Goal: Task Accomplishment & Management: Manage account settings

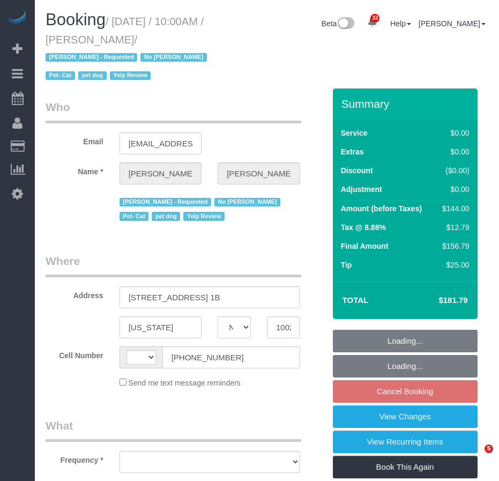
select select "NY"
select select "string:stripe-pm_1OkwPH4VGloSiKo78WibfSNg"
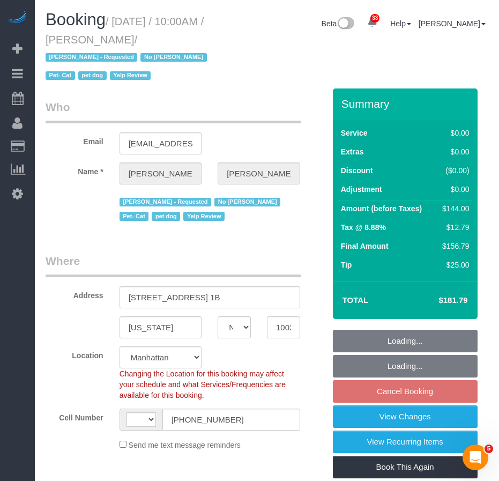
select select "string:US"
select select "object:1086"
select select "1"
select select "spot3"
select select "number:89"
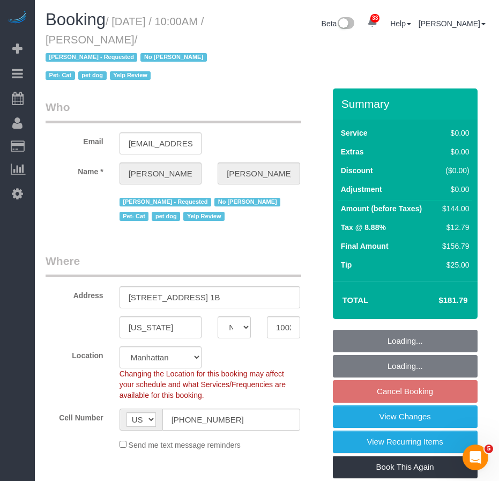
select select "number:90"
select select "number:14"
select select "number:5"
select select "1"
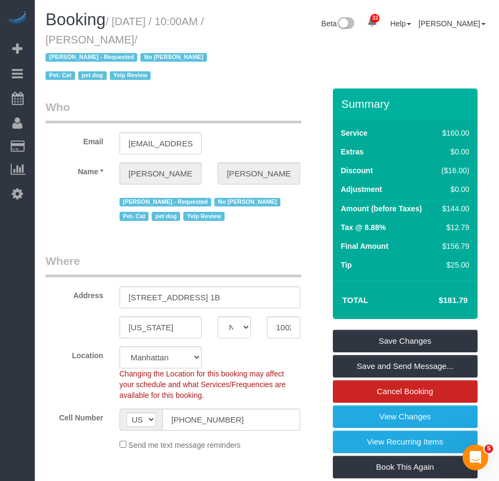
drag, startPoint x: 98, startPoint y: 38, endPoint x: 172, endPoint y: 38, distance: 74.0
click at [172, 38] on small "/ November 06, 2025 / 10:00AM / Heather Levine / Jamie Parker - Requested No Li…" at bounding box center [128, 49] width 165 height 67
copy small "Heather Levine"
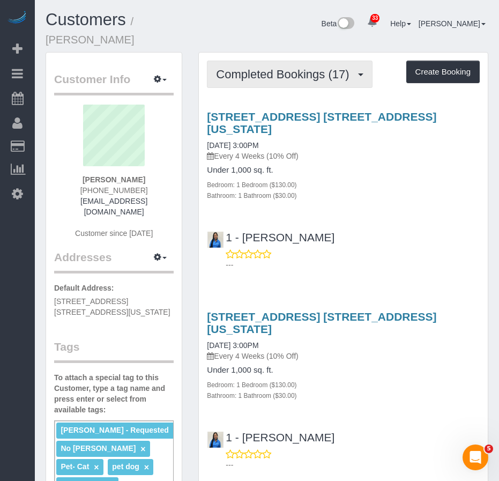
click at [282, 68] on span "Completed Bookings (17)" at bounding box center [285, 74] width 138 height 13
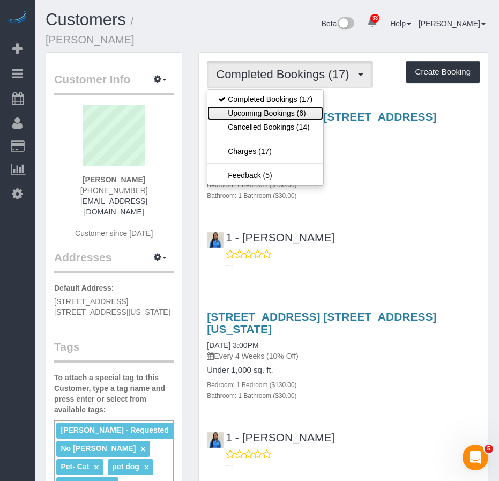
click at [274, 106] on link "Upcoming Bookings (6)" at bounding box center [266, 113] width 116 height 14
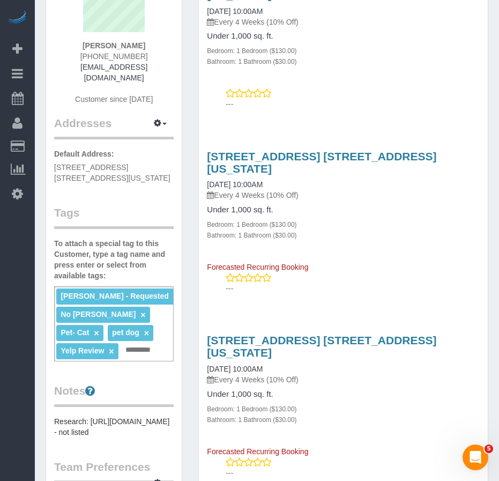
scroll to position [41, 0]
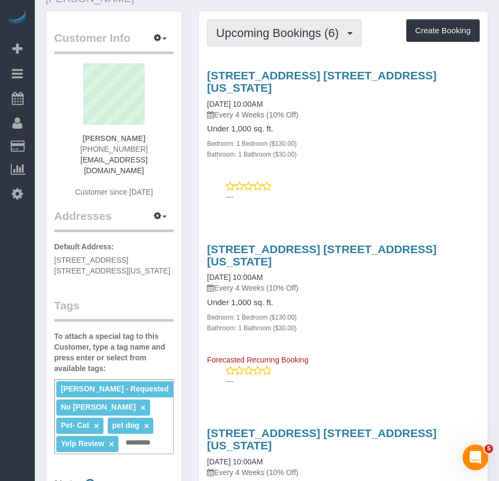
click at [276, 26] on span "Upcoming Bookings (6)" at bounding box center [280, 32] width 128 height 13
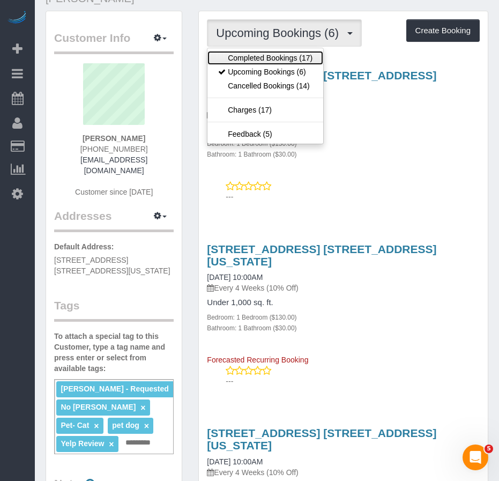
click at [256, 51] on link "Completed Bookings (17)" at bounding box center [266, 58] width 116 height 14
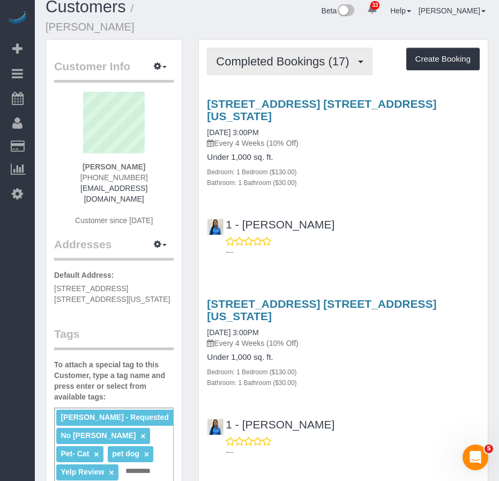
scroll to position [0, 0]
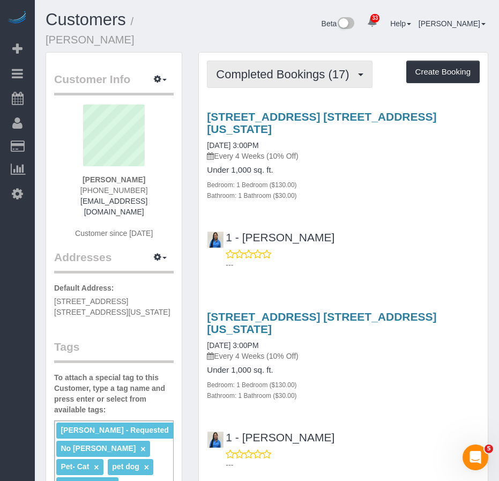
click at [277, 68] on span "Completed Bookings (17)" at bounding box center [285, 74] width 138 height 13
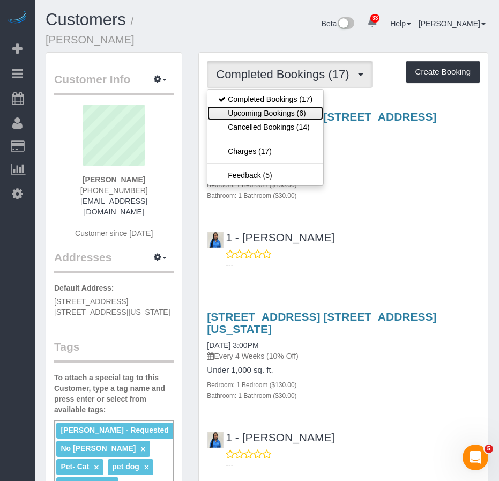
click at [264, 106] on link "Upcoming Bookings (6)" at bounding box center [266, 113] width 116 height 14
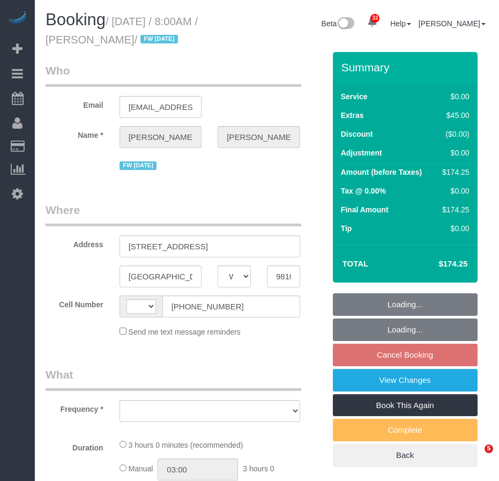
select select "WA"
select select "1"
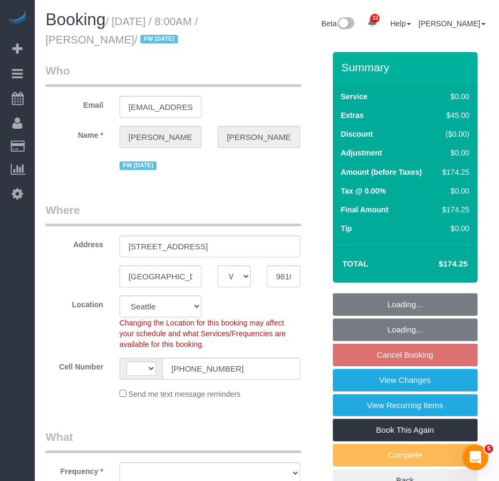
select select "string:stripe-pm_1RAycQ4VGloSiKo70Gvyto8T"
select select "string:US"
select select "object:950"
select select "spot1"
select select "object:1135"
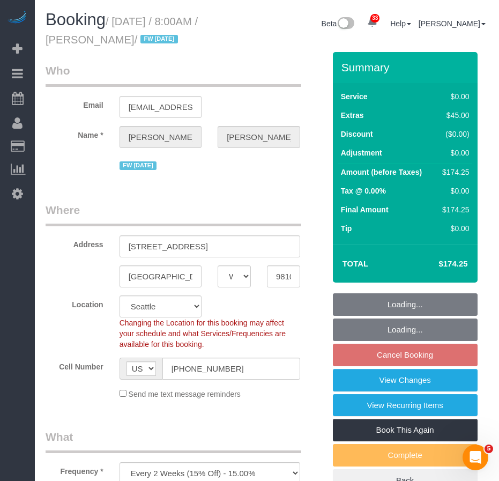
select select "number:89"
select select "number:90"
select select "number:15"
select select "number:7"
select select "1"
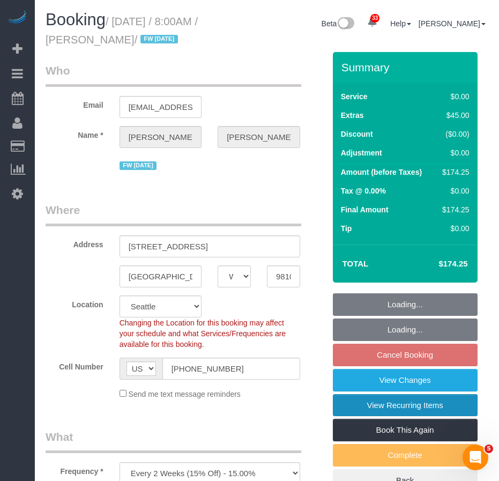
click at [359, 403] on link "View Recurring Items" at bounding box center [405, 405] width 145 height 23
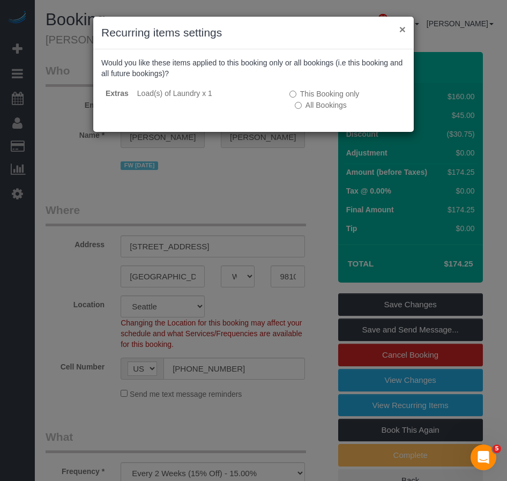
click at [405, 26] on button "×" at bounding box center [403, 29] width 6 height 11
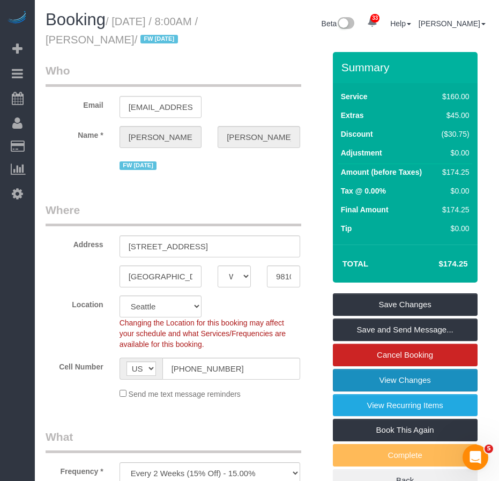
click at [378, 382] on link "View Changes" at bounding box center [405, 380] width 145 height 23
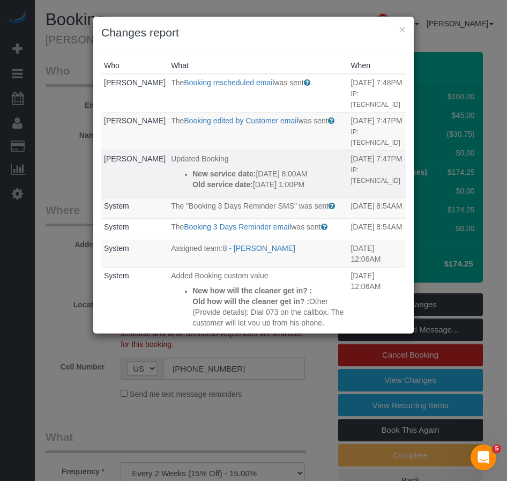
drag, startPoint x: 283, startPoint y: 184, endPoint x: 158, endPoint y: 172, distance: 125.6
click at [171, 172] on ul "New service date: 10/27/2025 8:00AM Old service date: 10/06/2025 1:00PM" at bounding box center [258, 178] width 174 height 21
copy div "New service date: 10/27/2025 8:00AM Old service date: 10/06/2025 1:00PM"
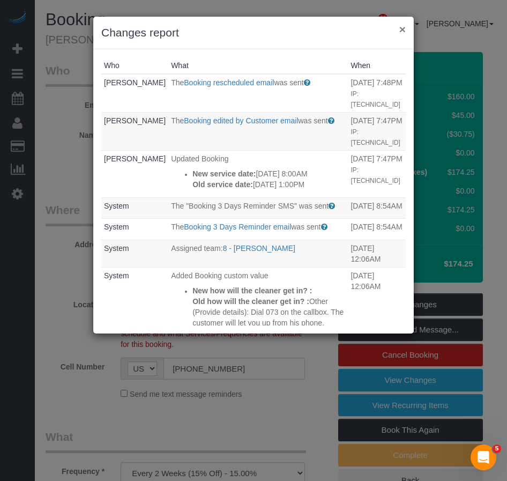
click at [403, 30] on button "×" at bounding box center [403, 29] width 6 height 11
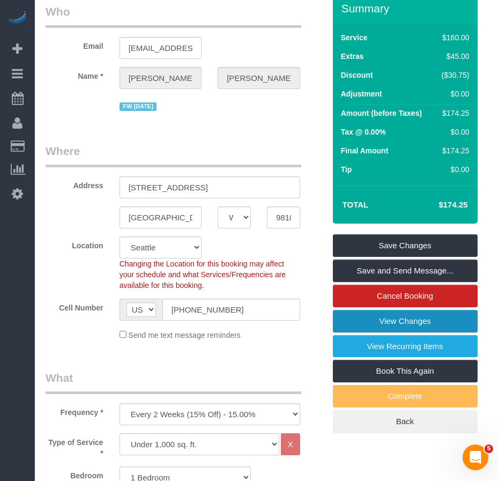
scroll to position [161, 0]
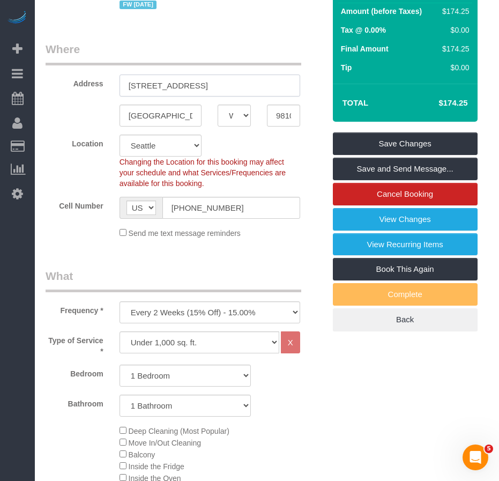
click at [185, 87] on input "809 Olive Way, 2206" at bounding box center [210, 86] width 181 height 22
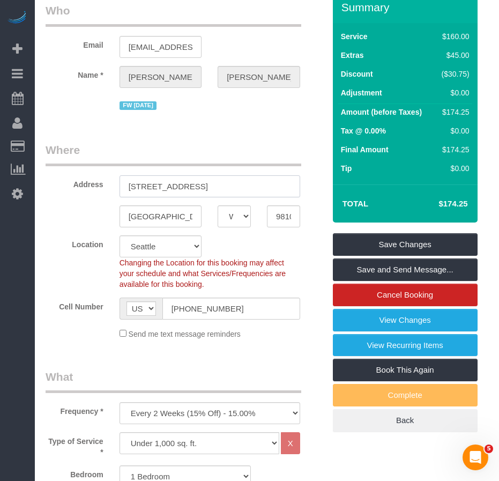
scroll to position [0, 0]
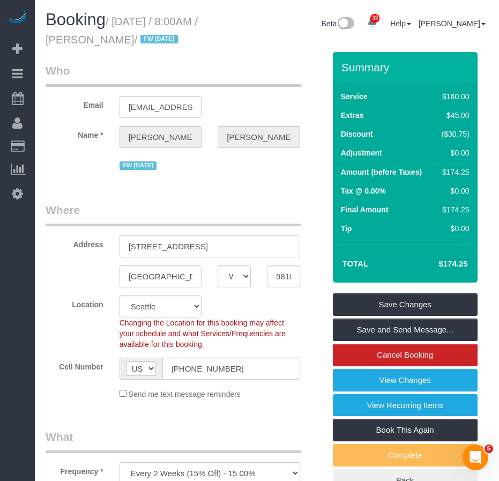
drag, startPoint x: 128, startPoint y: 246, endPoint x: 217, endPoint y: 250, distance: 89.1
click at [217, 250] on input "809 Olive Way, 2206" at bounding box center [210, 246] width 181 height 22
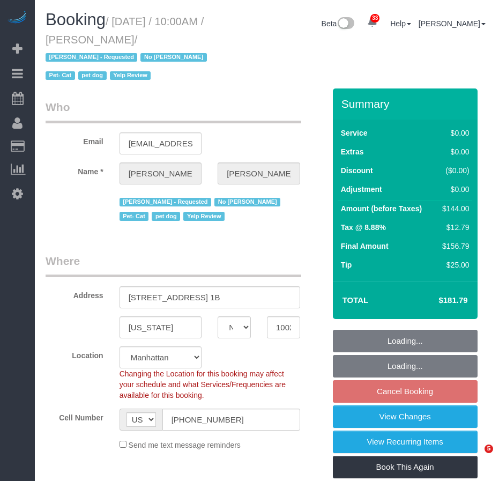
select select "NY"
select select "1"
select select "string:stripe-pm_1OkwPH4VGloSiKo78WibfSNg"
select select "number:89"
select select "number:90"
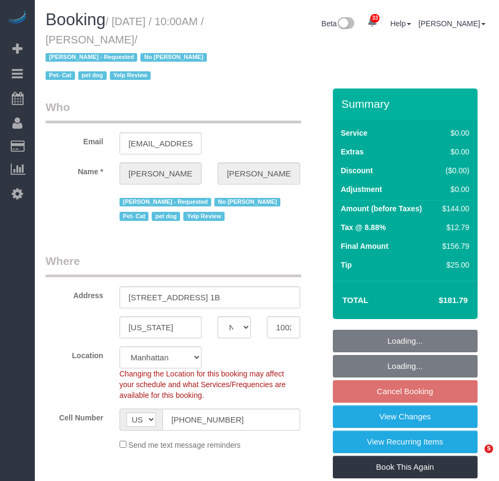
select select "number:14"
select select "number:5"
select select "spot3"
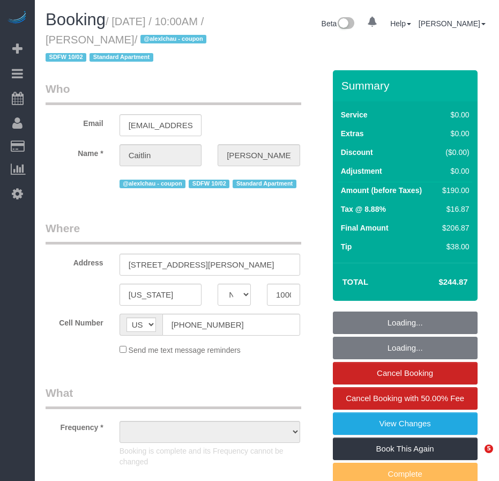
select select "NY"
select select "object:832"
select select "number:58"
select select "number:72"
select select "number:15"
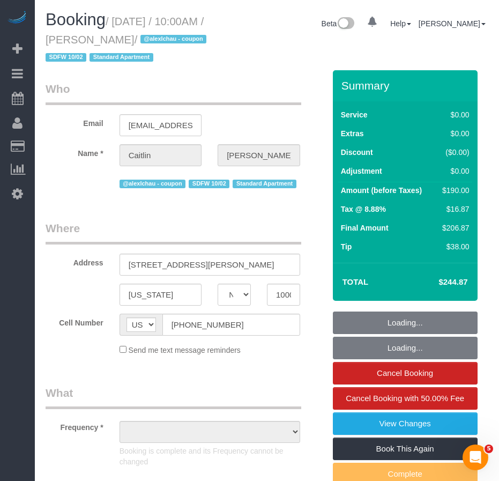
select select "number:5"
select select "1"
select select "2"
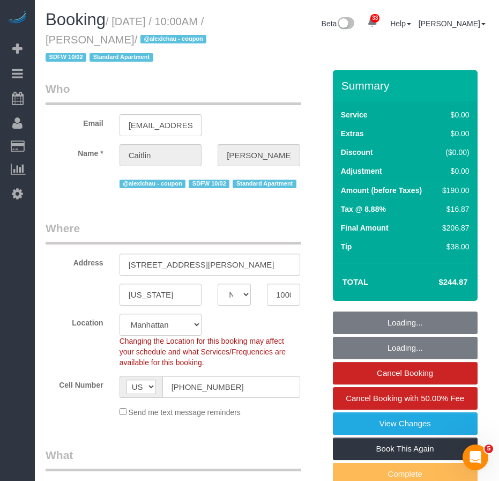
select select "string:stripe-pm_1SDc9W4VGloSiKo7EIirBUDc"
select select "spot1"
select select "object:1476"
select select "1"
select select "2"
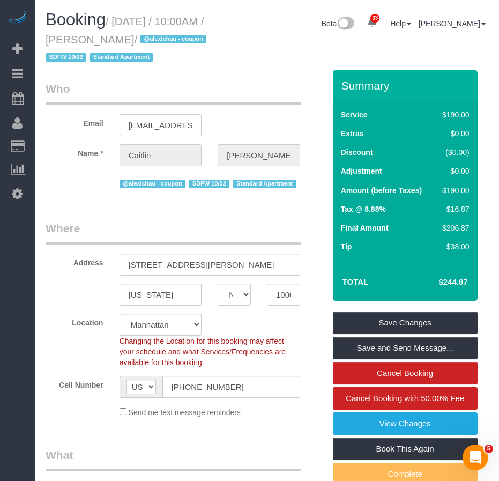
drag, startPoint x: 119, startPoint y: 19, endPoint x: 159, endPoint y: 38, distance: 44.9
click at [159, 38] on small "/ October 02, 2025 / 10:00AM / Caitlin Baker / @alexlchau - coupon SDFW 10/02 S…" at bounding box center [128, 40] width 164 height 48
copy small "October 02, 2025 / 10:00AM / Caitlin Baker"
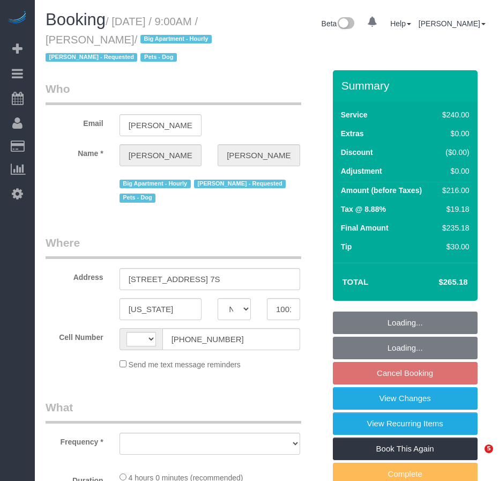
select select "NY"
select select "string:[GEOGRAPHIC_DATA]"
select select "string:stripe-pm_1KJhPx4VGloSiKo7DVyHIEX5"
select select "number:89"
select select "number:90"
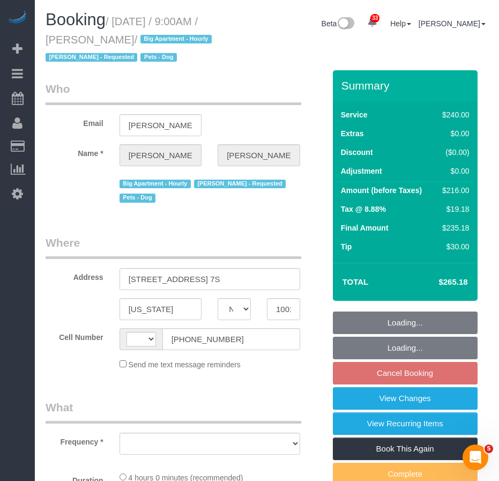
select select "number:13"
select select "number:5"
select select "number:21"
select select "object:1013"
select select "240"
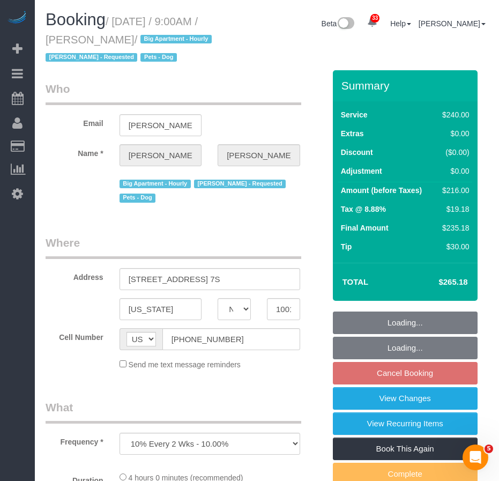
select select "spot2"
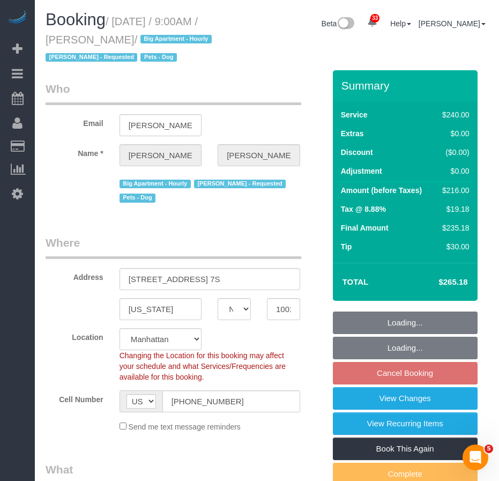
select select "object:1539"
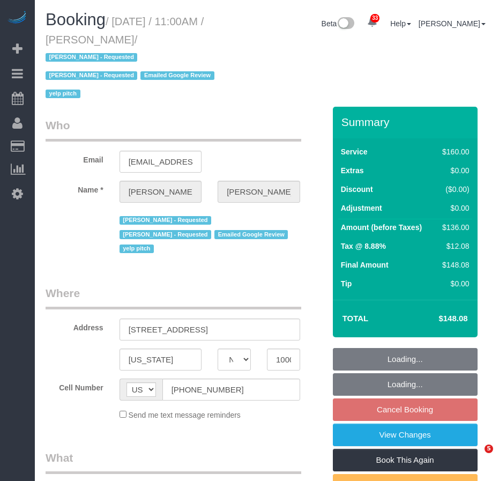
select select "NY"
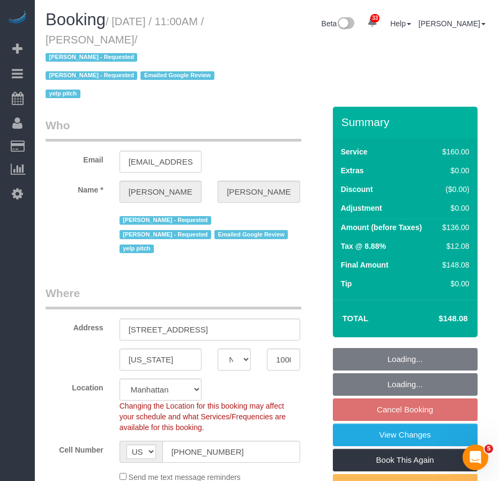
select select "object:829"
select select "string:stripe-pm_1QRzRA4VGloSiKo7MxeDpcVH"
select select "number:58"
select select "number:72"
select select "number:15"
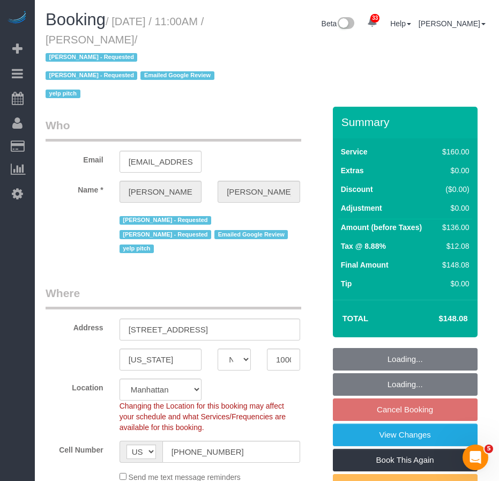
select select "number:5"
select select "object:1064"
select select "spot4"
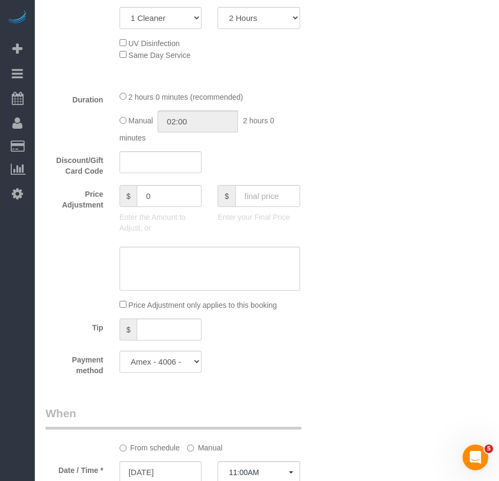
scroll to position [536, 0]
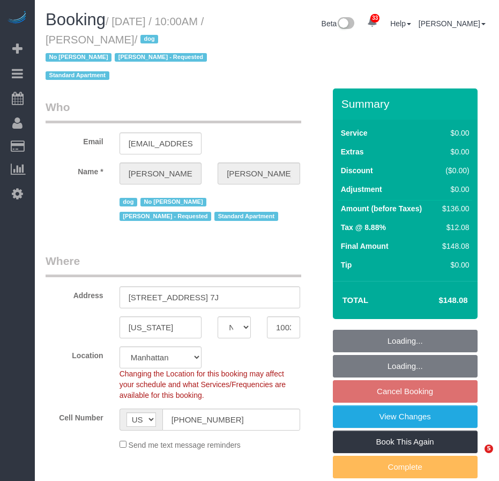
select select "NY"
select select "string:stripe-pm_1Qo4mB4VGloSiKo7UG7wc5hb"
select select "object:1086"
select select "1"
select select "spot3"
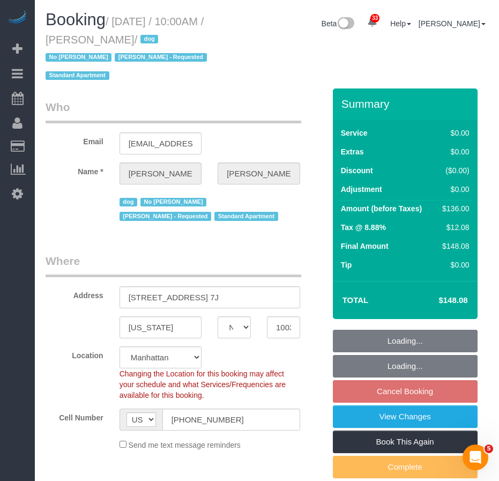
select select "number:89"
select select "number:90"
select select "number:13"
select select "number:5"
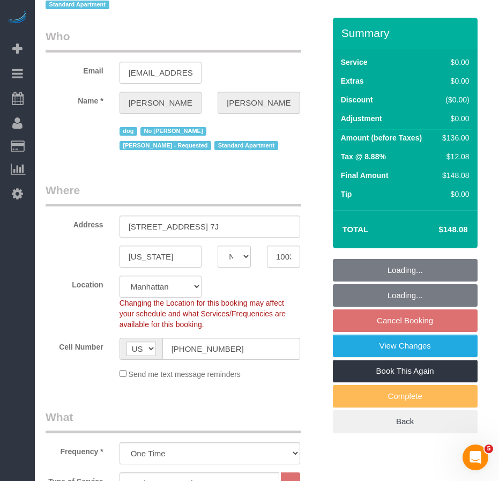
select select "1"
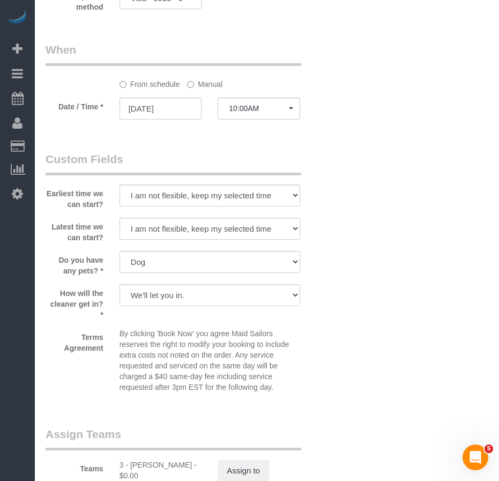
scroll to position [1341, 0]
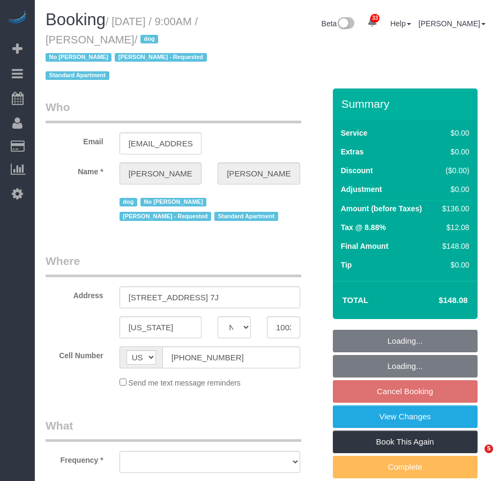
select select "NY"
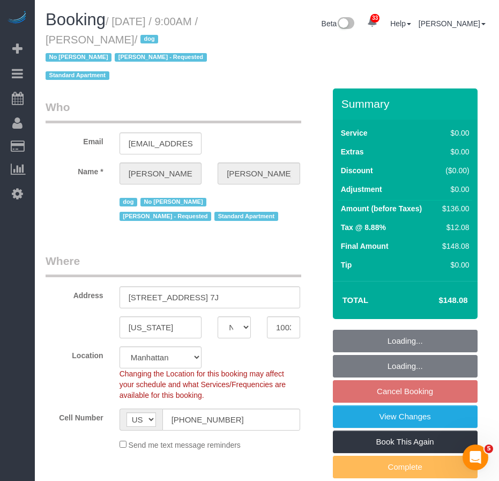
select select "object:978"
select select "string:stripe-pm_1Qo4mB4VGloSiKo7UG7wc5hb"
select select "number:89"
select select "number:90"
select select "number:13"
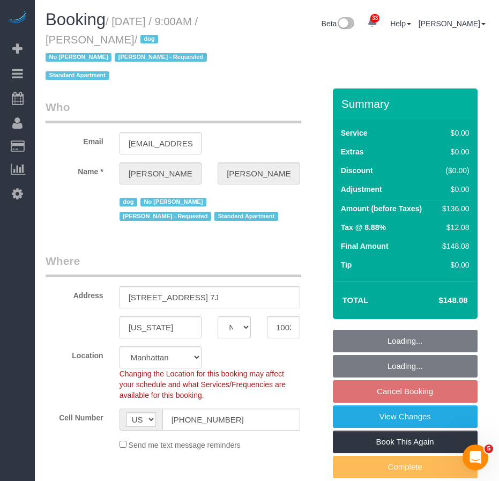
select select "number:5"
select select "1"
select select "spot2"
select select "1"
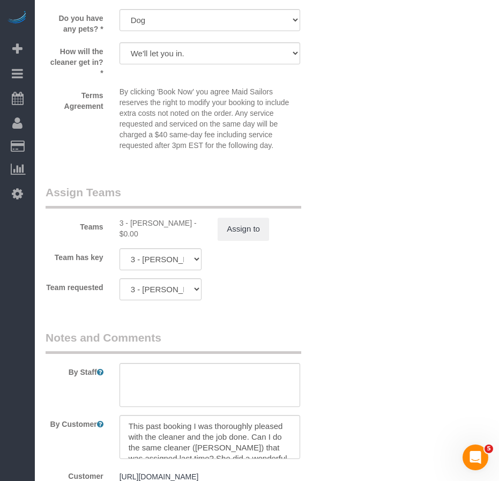
scroll to position [1395, 0]
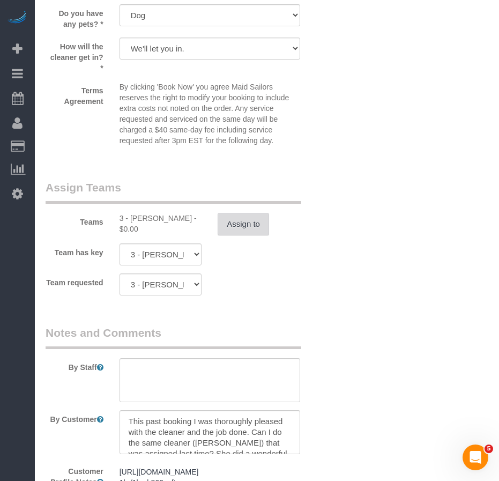
click at [240, 224] on button "Assign to" at bounding box center [243, 224] width 51 height 23
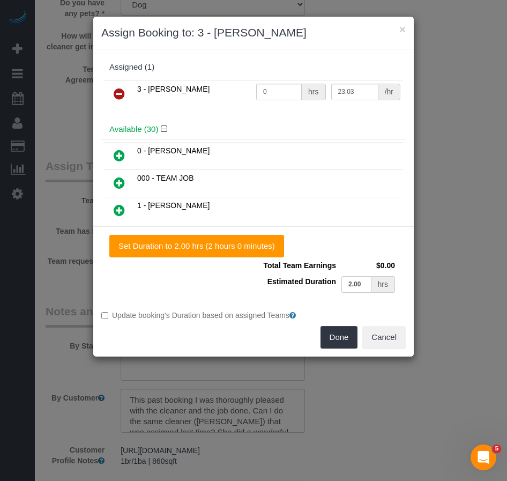
click at [121, 96] on icon at bounding box center [119, 93] width 11 height 13
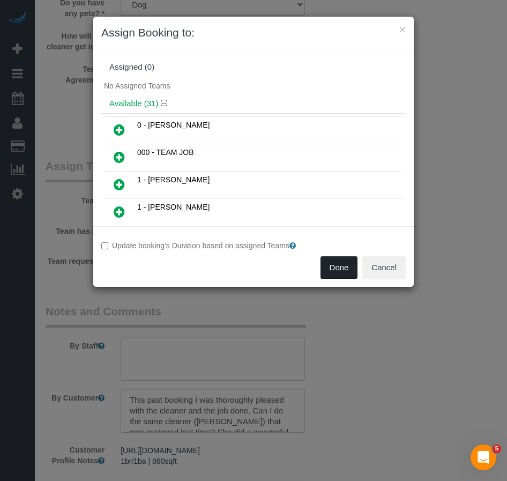
click at [336, 268] on button "Done" at bounding box center [340, 267] width 38 height 23
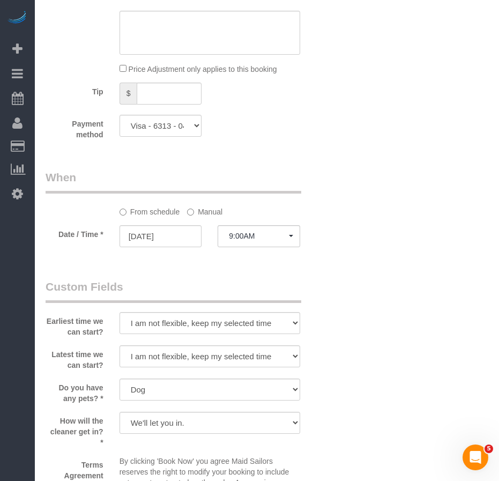
scroll to position [1073, 0]
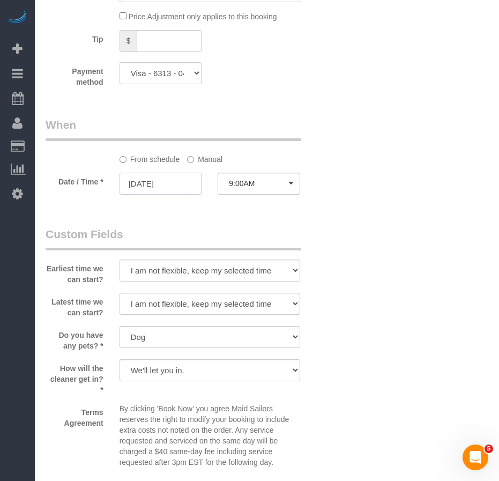
click at [157, 176] on input "[DATE]" at bounding box center [161, 184] width 83 height 22
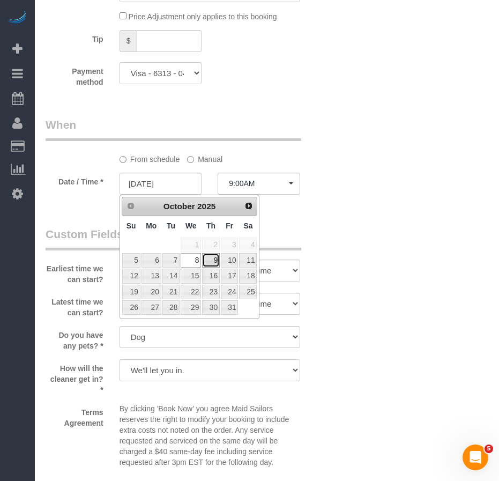
click at [211, 260] on link "9" at bounding box center [211, 260] width 18 height 14
type input "[DATE]"
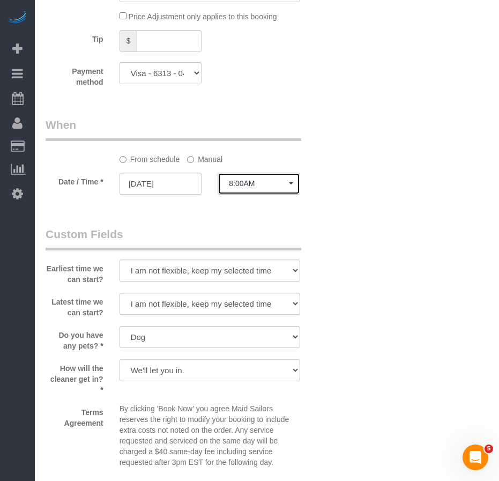
click at [278, 187] on span "8:00AM" at bounding box center [259, 183] width 60 height 9
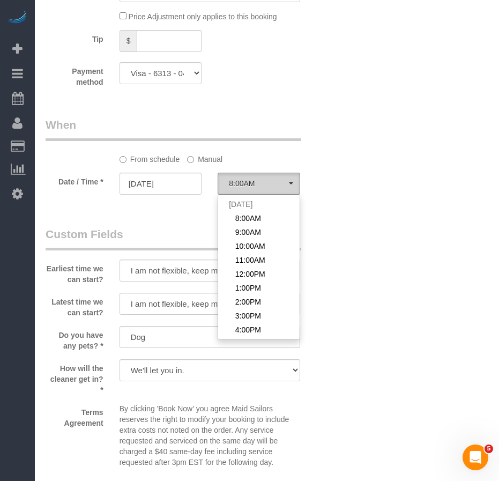
scroll to position [143, 0]
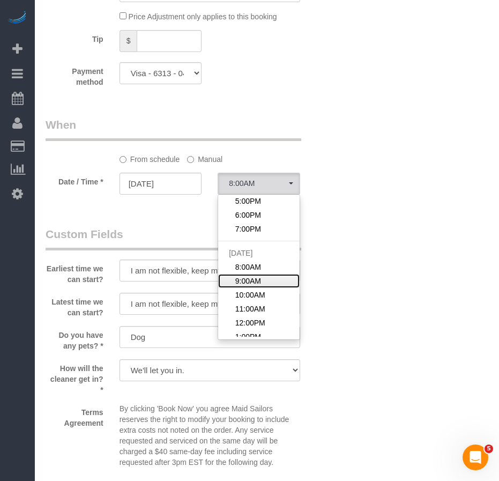
click at [257, 277] on span "9:00AM" at bounding box center [248, 281] width 26 height 11
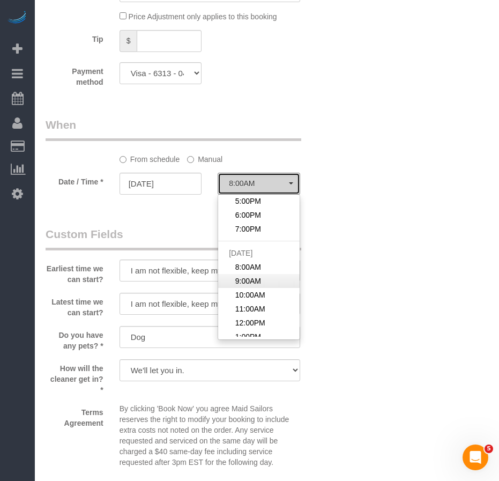
select select "spot14"
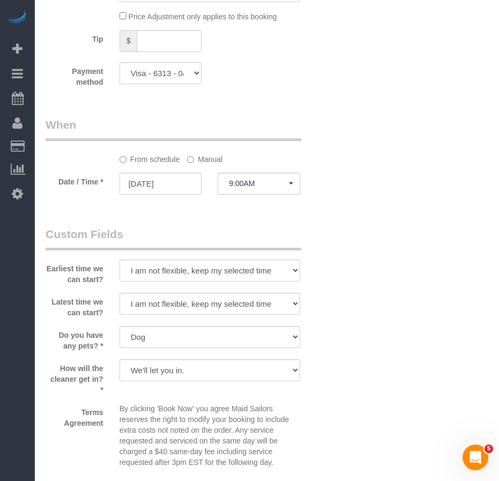
click at [176, 191] on input "[DATE]" at bounding box center [161, 184] width 83 height 22
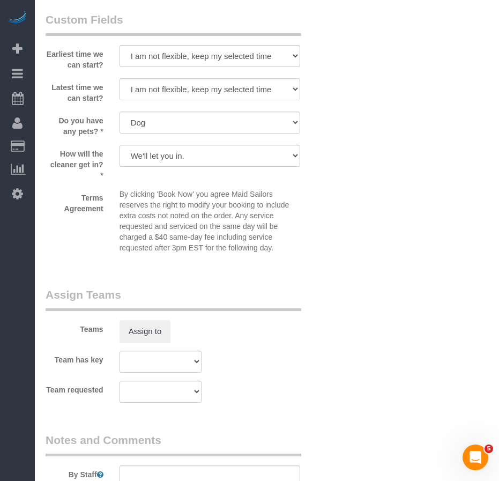
scroll to position [1554, 0]
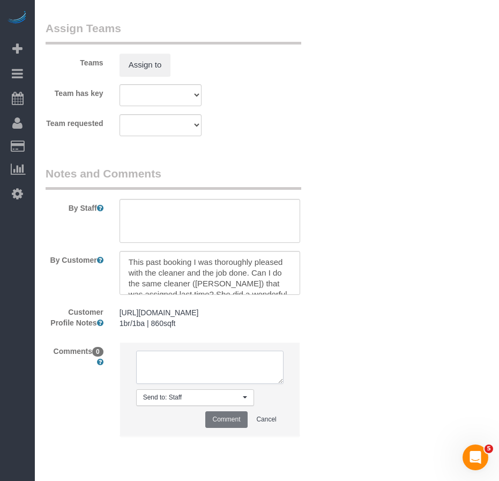
click at [211, 378] on textarea at bounding box center [210, 367] width 148 height 33
type textarea "T"
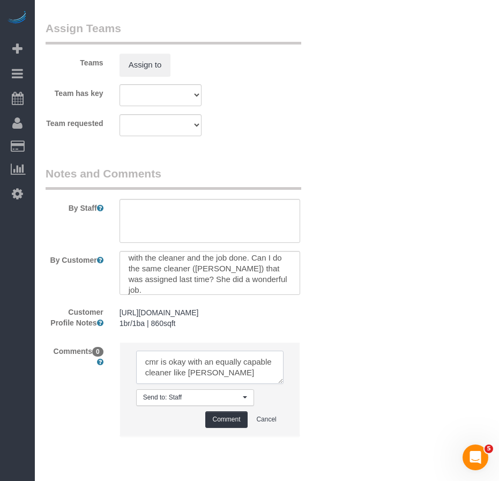
scroll to position [21, 0]
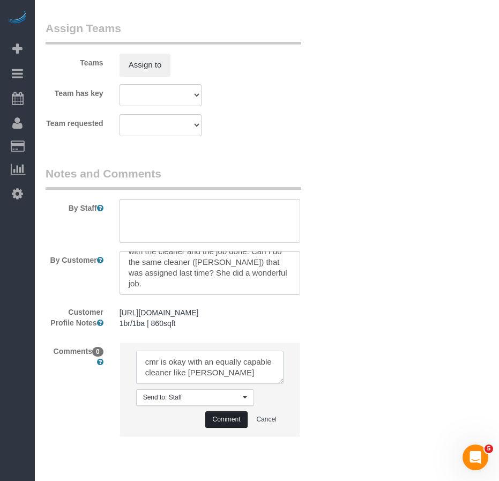
type textarea "cmr is okay with an equally capable cleaner like [PERSON_NAME]"
drag, startPoint x: 219, startPoint y: 431, endPoint x: 298, endPoint y: 431, distance: 78.3
click at [220, 428] on button "Comment" at bounding box center [226, 419] width 42 height 17
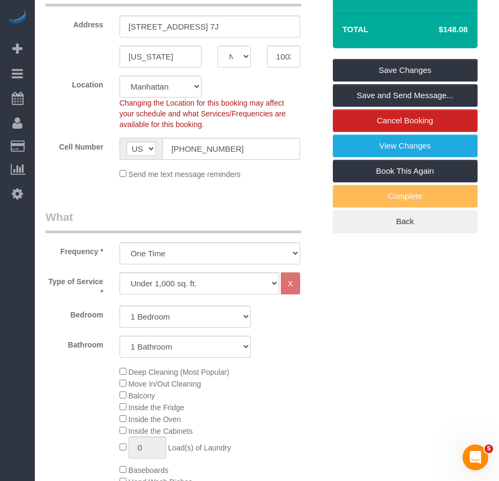
scroll to position [159, 0]
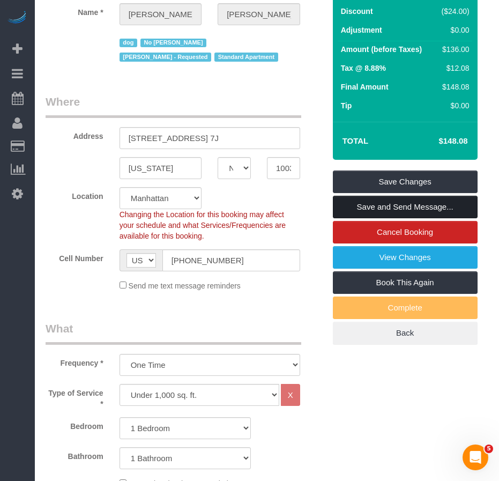
click at [347, 206] on link "Save and Send Message..." at bounding box center [405, 207] width 145 height 23
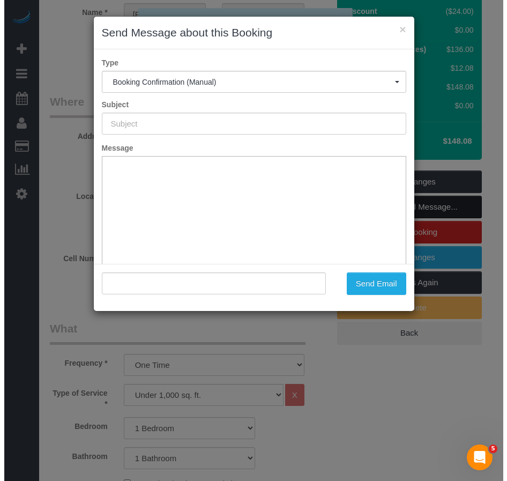
scroll to position [11, 0]
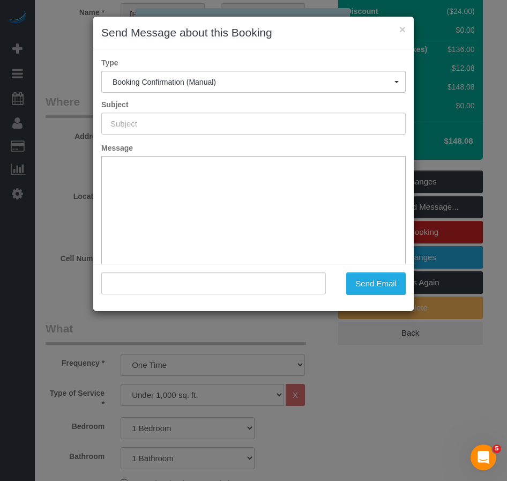
type input "Cleaning Confirmed for [DATE] 9:00am"
type input ""[PERSON_NAME]" <[EMAIL_ADDRESS][DOMAIN_NAME]>"
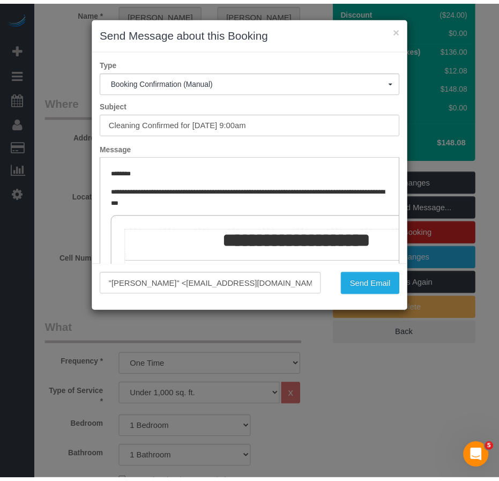
scroll to position [0, 0]
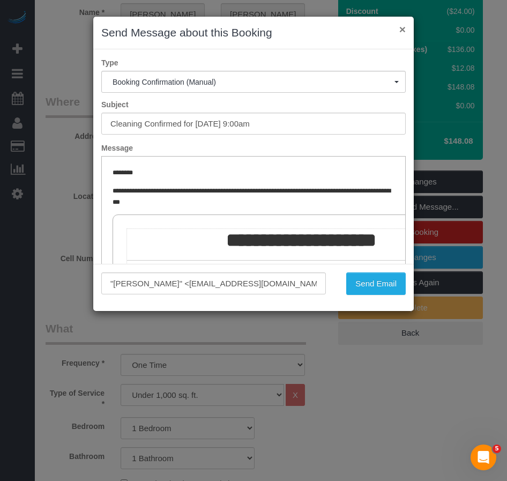
click at [401, 28] on button "×" at bounding box center [403, 29] width 6 height 11
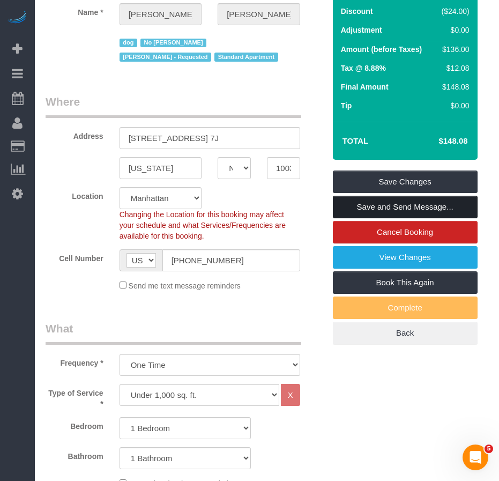
scroll to position [21, 0]
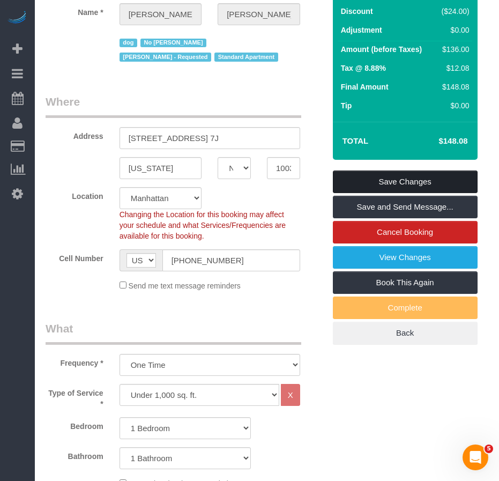
click at [372, 182] on link "Save Changes" at bounding box center [405, 182] width 145 height 23
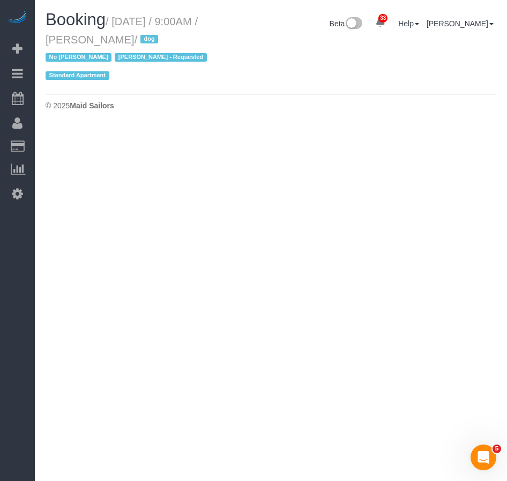
select select "NY"
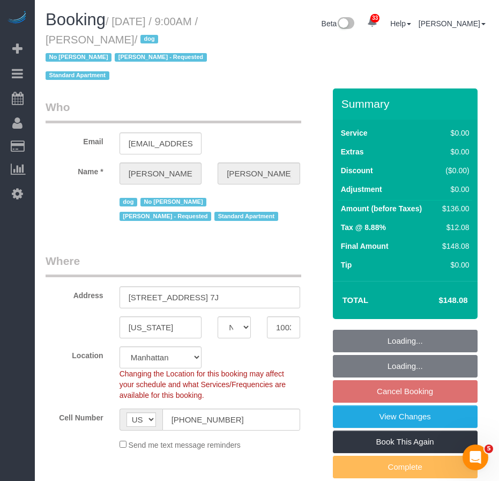
select select "string:stripe-pm_1Qo4mB4VGloSiKo7UG7wc5hb"
select select "number:89"
select select "number:90"
select select "number:13"
select select "number:5"
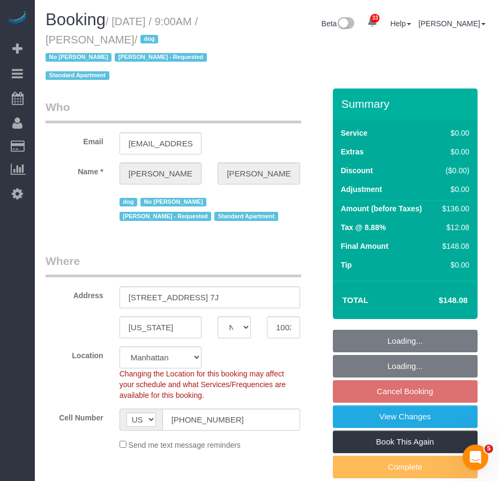
select select "object:4754"
select select "spot62"
select select "object:5247"
select select "1"
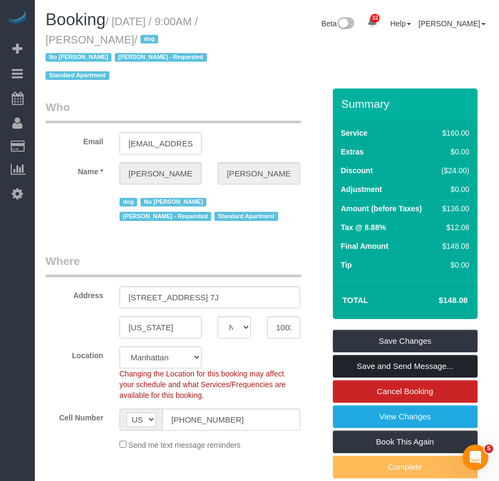
click at [412, 365] on link "Save and Send Message..." at bounding box center [405, 366] width 145 height 23
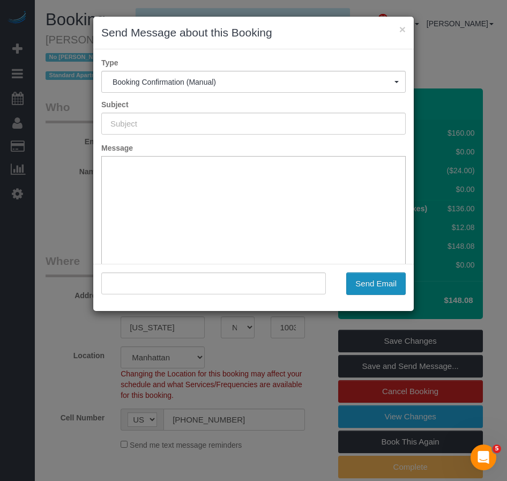
type input "Cleaning Confirmed for [DATE] 9:00am"
type input ""[PERSON_NAME]" <[EMAIL_ADDRESS][DOMAIN_NAME]>"
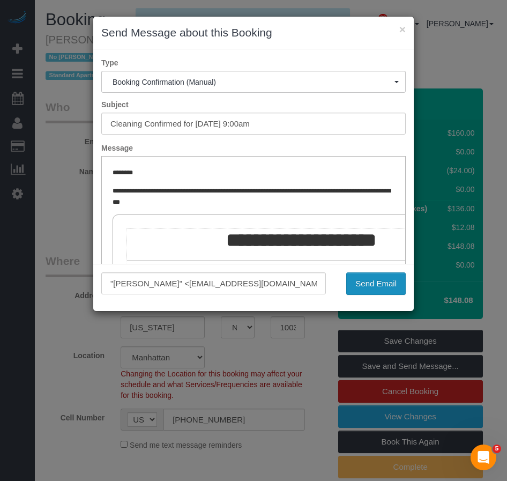
drag, startPoint x: 374, startPoint y: 285, endPoint x: 441, endPoint y: 282, distance: 66.6
click at [374, 285] on button "Send Email" at bounding box center [376, 283] width 60 height 23
